Goal: Submit feedback/report problem

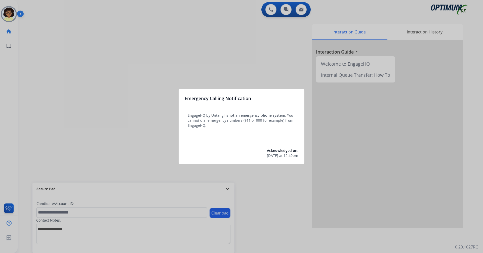
click at [281, 207] on div at bounding box center [241, 126] width 483 height 253
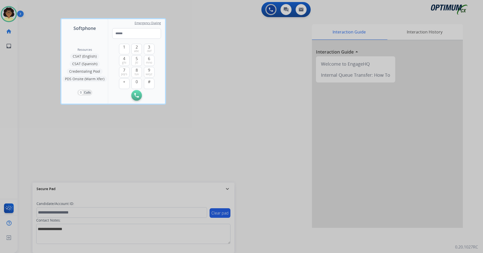
click at [281, 205] on div at bounding box center [241, 126] width 483 height 253
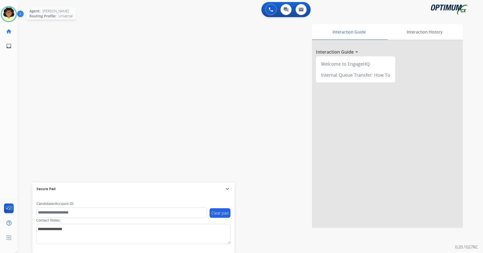
click at [12, 14] on img at bounding box center [9, 14] width 14 height 14
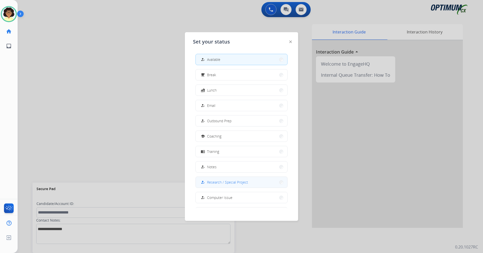
click at [233, 180] on div "how_to_reg Research / Special Project" at bounding box center [224, 183] width 48 height 6
